Goal: Book appointment/travel/reservation

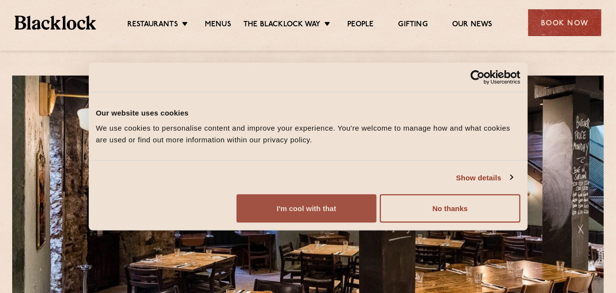
click at [377, 220] on button "I'm cool with that" at bounding box center [307, 209] width 140 height 28
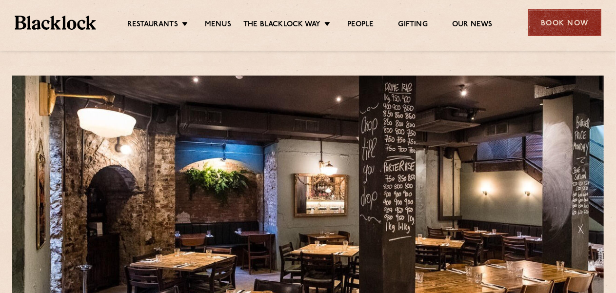
click at [569, 19] on div "Book Now" at bounding box center [565, 22] width 73 height 27
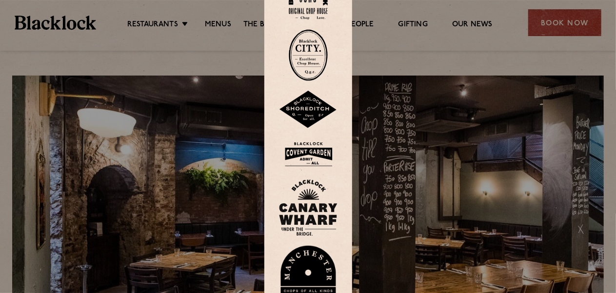
click at [312, 56] on img at bounding box center [308, 55] width 39 height 52
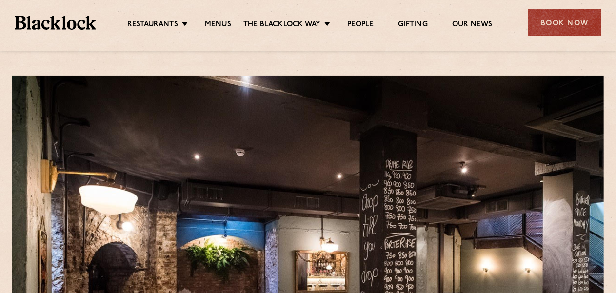
scroll to position [146, 0]
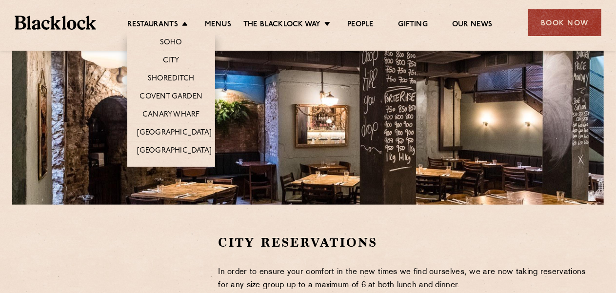
click at [172, 73] on li "Shoreditch" at bounding box center [171, 78] width 88 height 18
click at [167, 78] on link "Shoreditch" at bounding box center [171, 79] width 47 height 11
